Goal: Task Accomplishment & Management: Complete application form

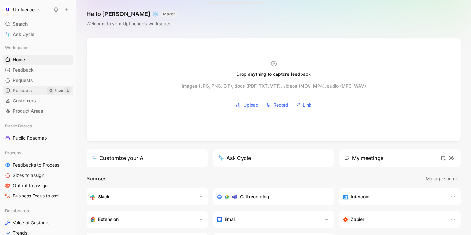
click at [23, 89] on span "Releases" at bounding box center [22, 90] width 19 height 6
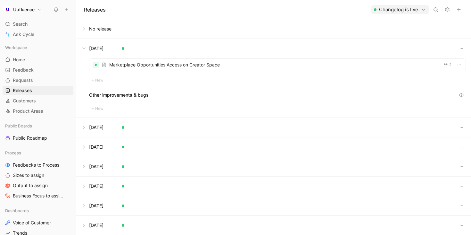
click at [177, 58] on div "Marketplace Opportunities Access on Creator Space 2" at bounding box center [277, 64] width 377 height 13
click at [88, 25] on button at bounding box center [274, 28] width 394 height 19
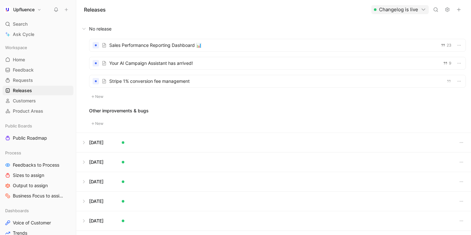
click at [127, 47] on div at bounding box center [277, 45] width 376 height 12
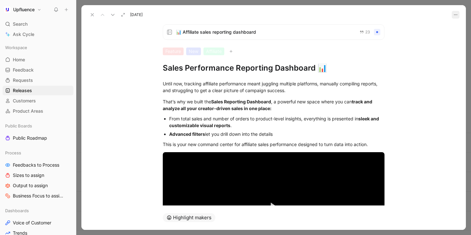
click at [453, 13] on icon "button" at bounding box center [455, 14] width 5 height 5
click at [383, 16] on div "[DATE]" at bounding box center [273, 12] width 385 height 14
click at [91, 14] on icon at bounding box center [92, 14] width 5 height 5
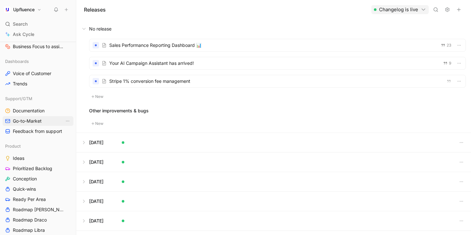
scroll to position [151, 0]
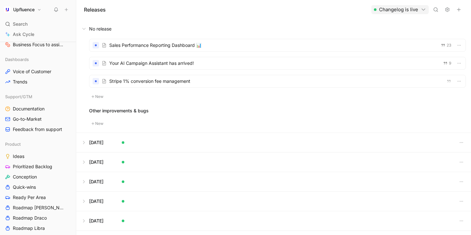
click at [29, 8] on h1 "Upfluence" at bounding box center [23, 10] width 21 height 6
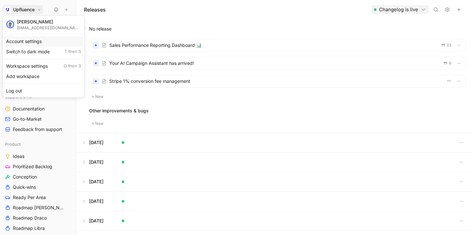
click at [33, 41] on div "Account settings" at bounding box center [43, 41] width 79 height 10
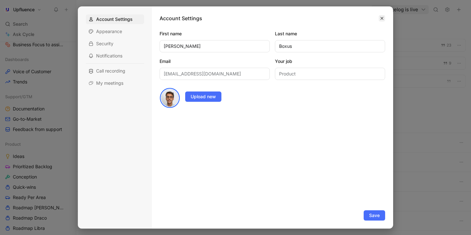
click at [379, 20] on button "button" at bounding box center [382, 18] width 6 height 6
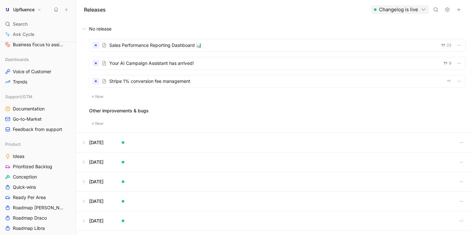
click at [26, 10] on h1 "Upfluence" at bounding box center [23, 10] width 21 height 6
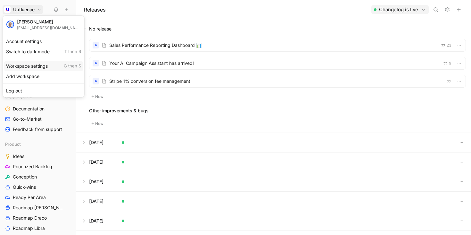
click at [36, 68] on div "Workspace settings G then S" at bounding box center [43, 66] width 79 height 10
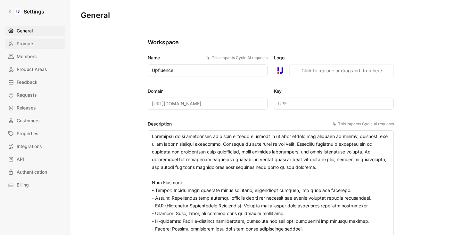
click at [30, 45] on span "Prompts" at bounding box center [26, 44] width 18 height 8
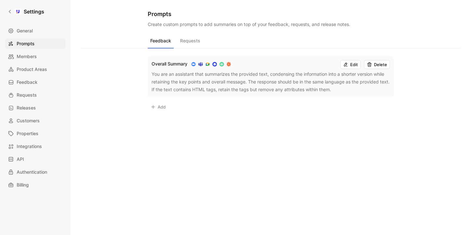
click at [189, 41] on button "Requests" at bounding box center [190, 42] width 25 height 12
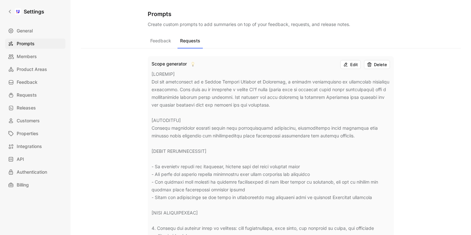
click at [164, 46] on button "Feedback" at bounding box center [161, 42] width 26 height 12
click at [194, 42] on button "Requests" at bounding box center [190, 42] width 25 height 12
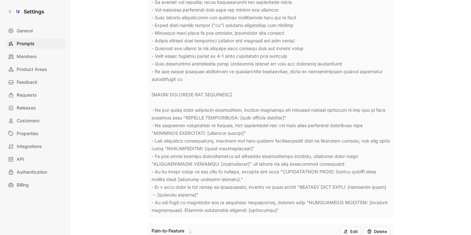
scroll to position [927, 0]
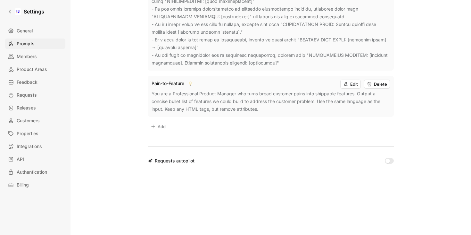
click at [160, 124] on button "Add" at bounding box center [158, 126] width 21 height 9
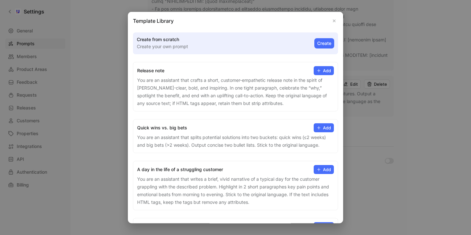
click at [317, 71] on icon at bounding box center [319, 70] width 4 height 4
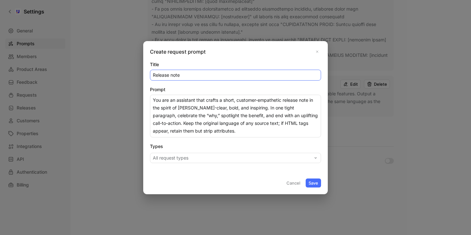
click at [250, 78] on input "Release note" at bounding box center [235, 75] width 171 height 10
click at [222, 156] on button "All request types" at bounding box center [235, 158] width 171 height 10
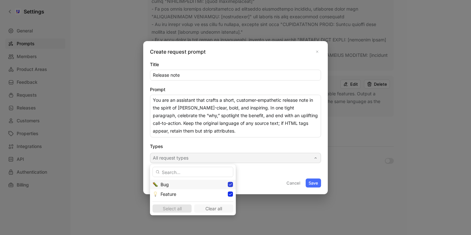
click at [229, 183] on icon at bounding box center [231, 184] width 4 height 4
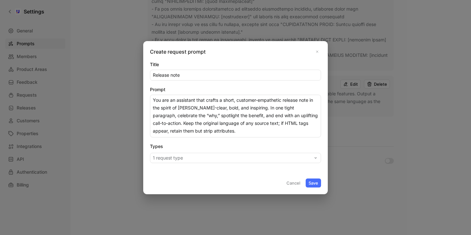
click at [315, 184] on button "Save" at bounding box center [313, 182] width 15 height 9
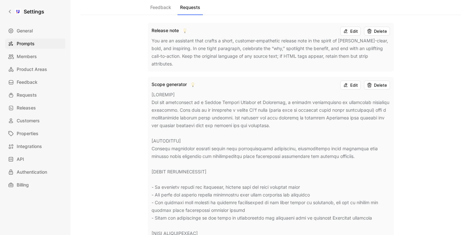
scroll to position [0, 0]
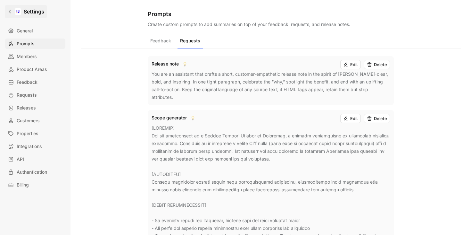
click at [12, 11] on icon at bounding box center [10, 11] width 4 height 4
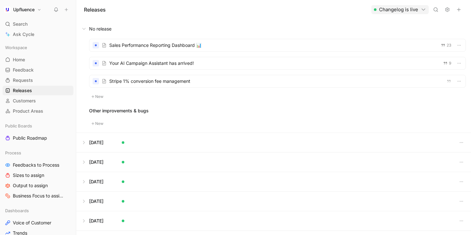
click at [155, 79] on div at bounding box center [277, 81] width 376 height 12
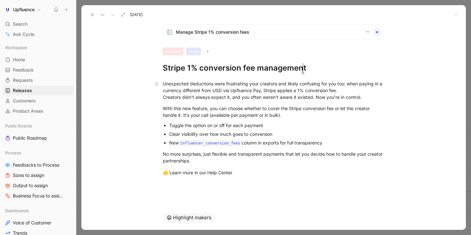
click at [229, 84] on div "Unexpected deductions were frustrating your creators and likely confusing for y…" at bounding box center [274, 90] width 222 height 20
copy div "Unexpected deductions were frustrating your creators and likely confusing for y…"
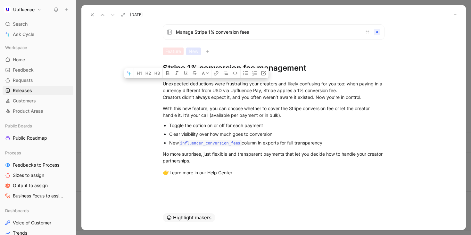
click at [275, 33] on span "Manage Stripe 1% conversion fees" at bounding box center [268, 32] width 184 height 8
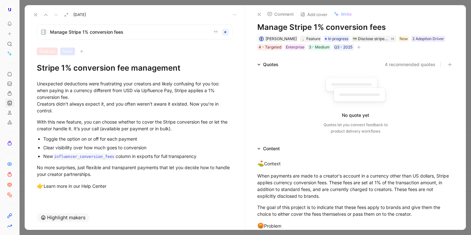
click at [344, 15] on span "Write" at bounding box center [346, 14] width 11 height 6
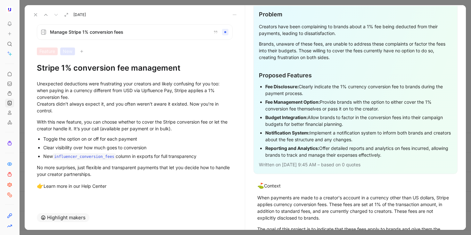
scroll to position [697, 0]
click at [33, 14] on button at bounding box center [35, 14] width 9 height 9
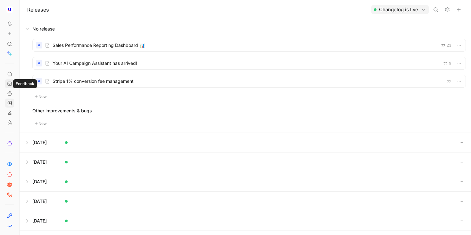
click at [12, 86] on icon at bounding box center [9, 83] width 5 height 5
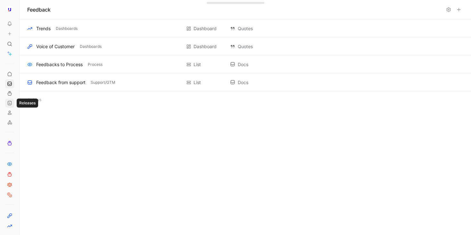
click at [9, 103] on icon at bounding box center [9, 102] width 5 height 5
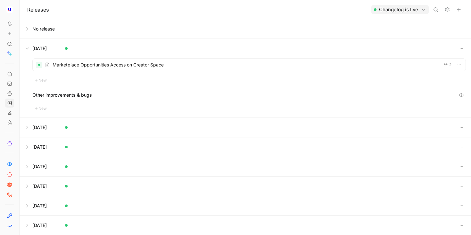
click at [25, 129] on button at bounding box center [245, 127] width 451 height 19
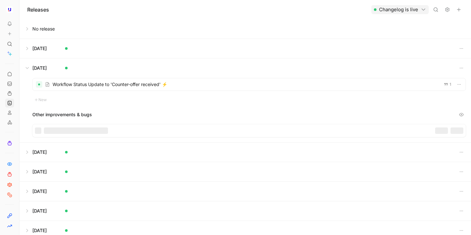
click at [31, 54] on button at bounding box center [245, 48] width 451 height 19
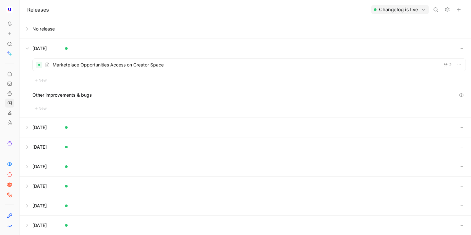
click at [29, 26] on button at bounding box center [245, 28] width 451 height 19
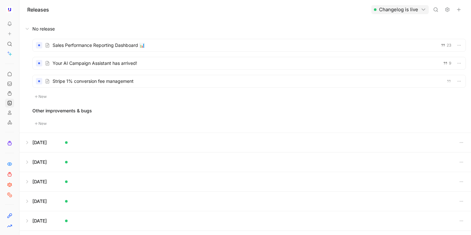
click at [90, 45] on div at bounding box center [249, 45] width 433 height 12
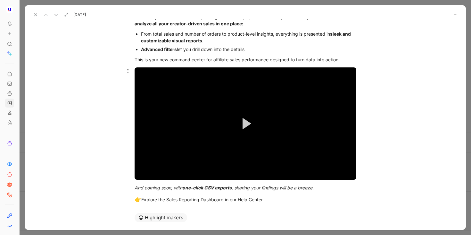
scroll to position [97, 0]
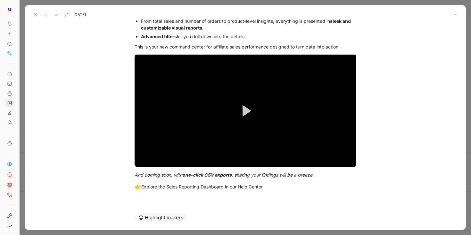
click at [35, 14] on use at bounding box center [35, 14] width 3 height 3
